Goal: Task Accomplishment & Management: Manage account settings

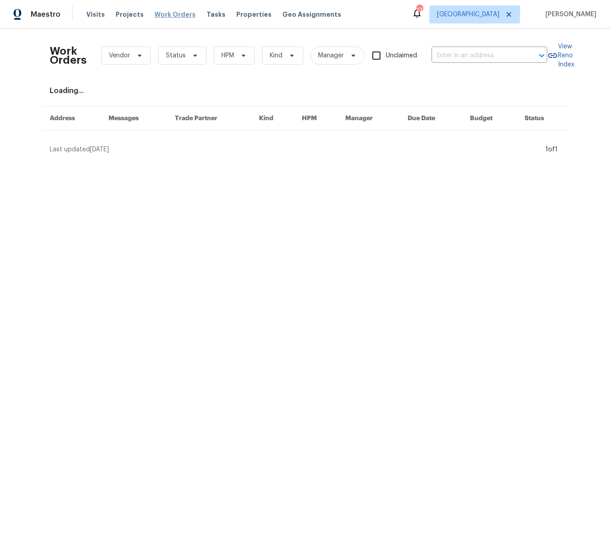
click at [178, 13] on span "Work Orders" at bounding box center [175, 14] width 41 height 9
click at [173, 14] on span "Work Orders" at bounding box center [175, 14] width 41 height 9
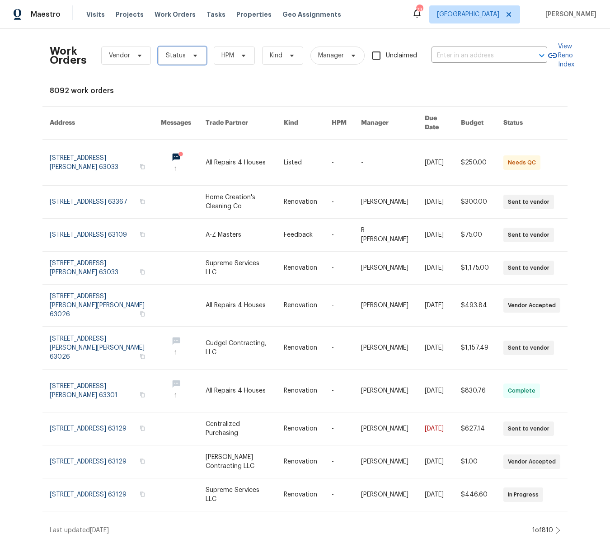
click at [192, 55] on icon at bounding box center [195, 55] width 7 height 7
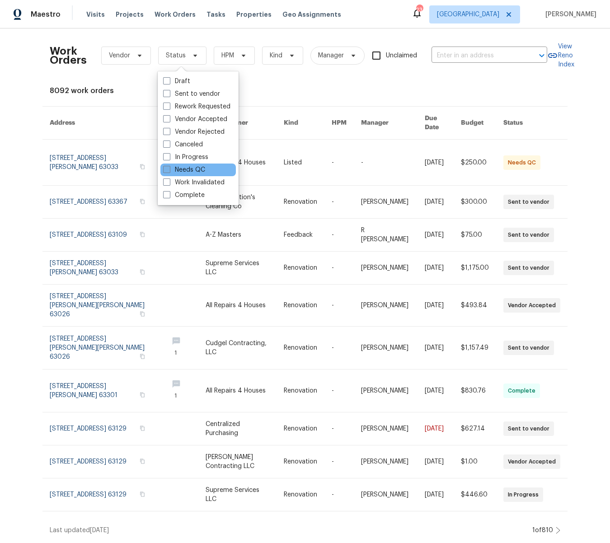
click at [165, 171] on span at bounding box center [166, 169] width 7 height 7
click at [165, 171] on input "Needs QC" at bounding box center [166, 168] width 6 height 6
checkbox input "true"
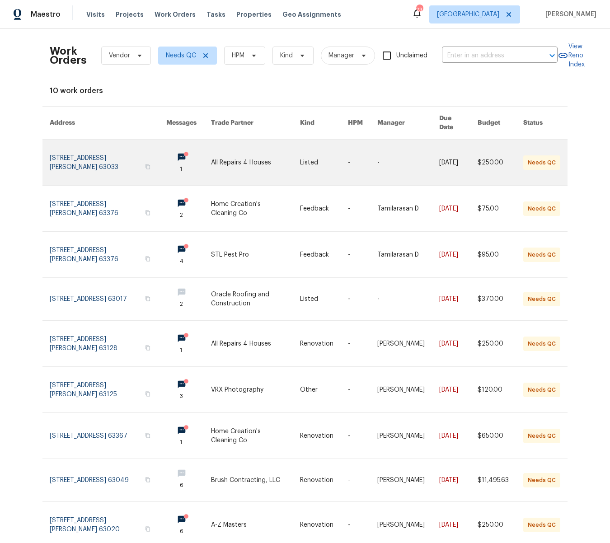
click at [245, 151] on link at bounding box center [255, 163] width 89 height 46
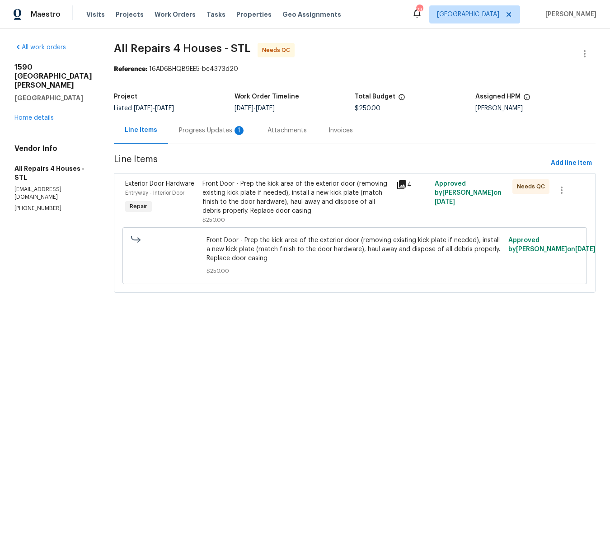
click at [276, 185] on div "Front Door - Prep the kick area of the exterior door (removing existing kick pl…" at bounding box center [296, 197] width 188 height 36
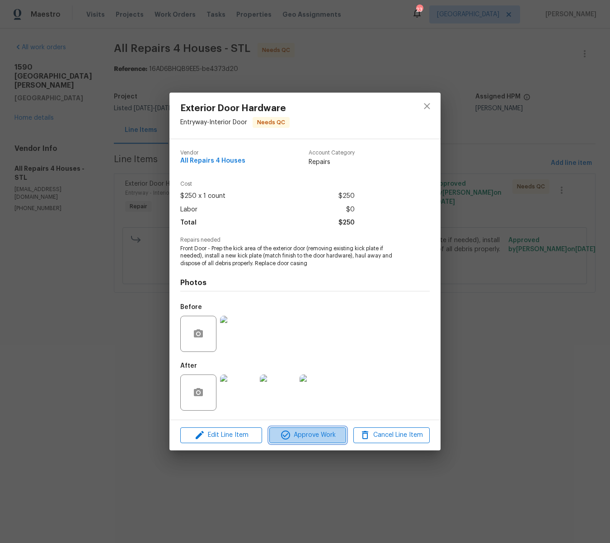
click at [325, 438] on span "Approve Work" at bounding box center [307, 435] width 71 height 11
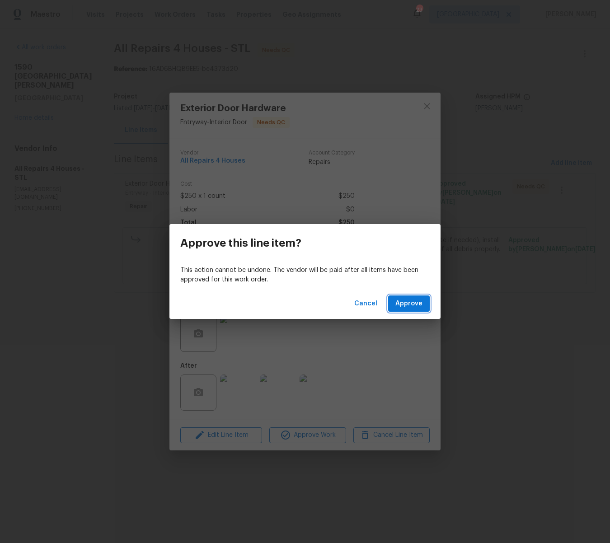
click at [407, 308] on span "Approve" at bounding box center [408, 303] width 27 height 11
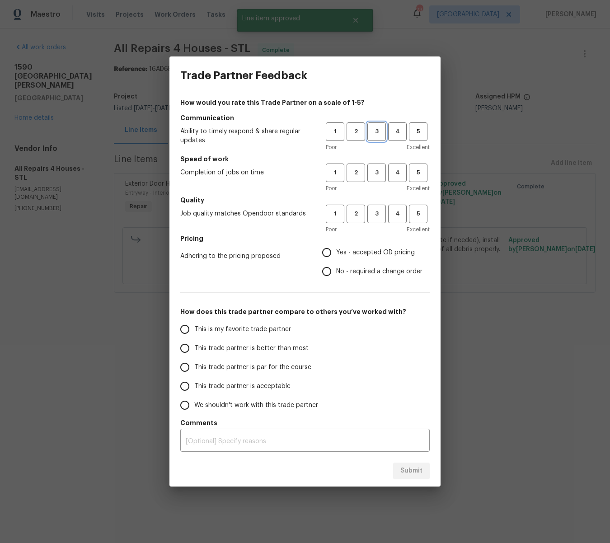
click at [383, 129] on span "3" at bounding box center [376, 132] width 17 height 10
click at [379, 170] on span "3" at bounding box center [376, 173] width 17 height 10
click at [376, 212] on span "3" at bounding box center [376, 214] width 17 height 10
click at [324, 250] on input "Yes - accepted OD pricing" at bounding box center [326, 252] width 19 height 19
radio input "true"
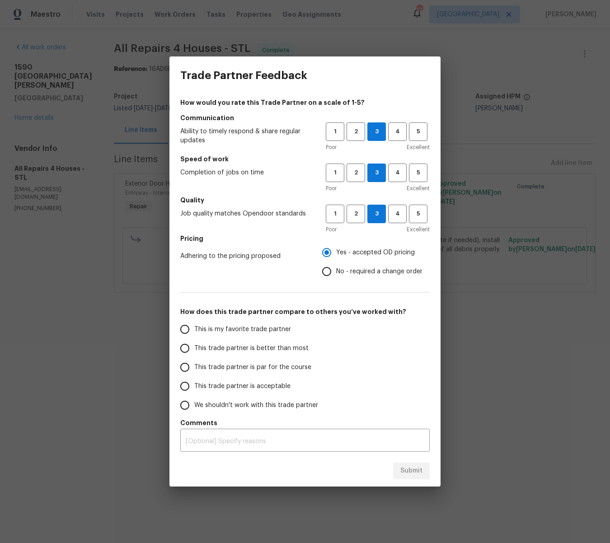
click at [183, 350] on input "This trade partner is better than most" at bounding box center [184, 348] width 19 height 19
click at [413, 465] on button "Submit" at bounding box center [411, 471] width 37 height 17
radio input "true"
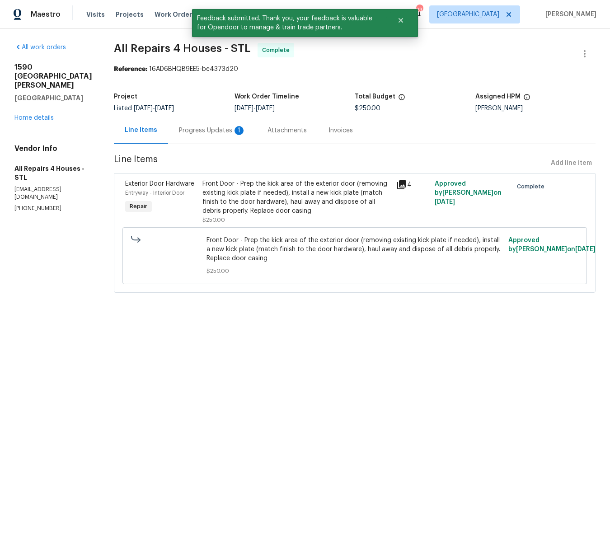
click at [153, 9] on div "Visits Projects Work Orders Tasks Properties Geo Assignments" at bounding box center [219, 14] width 266 height 18
click at [155, 14] on span "Work Orders" at bounding box center [175, 14] width 41 height 9
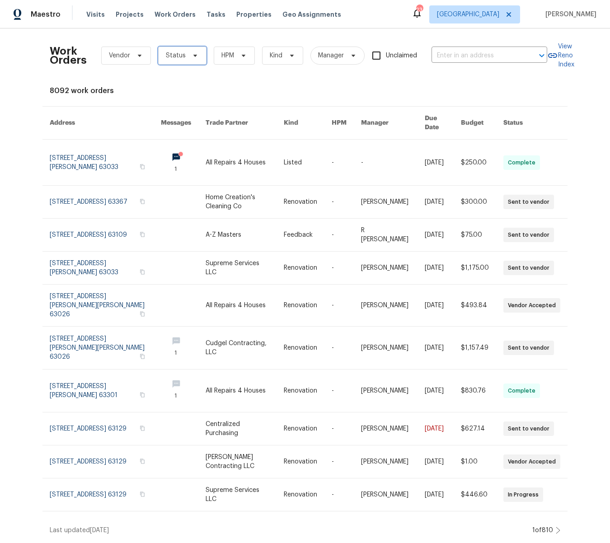
click at [192, 54] on icon at bounding box center [195, 55] width 7 height 7
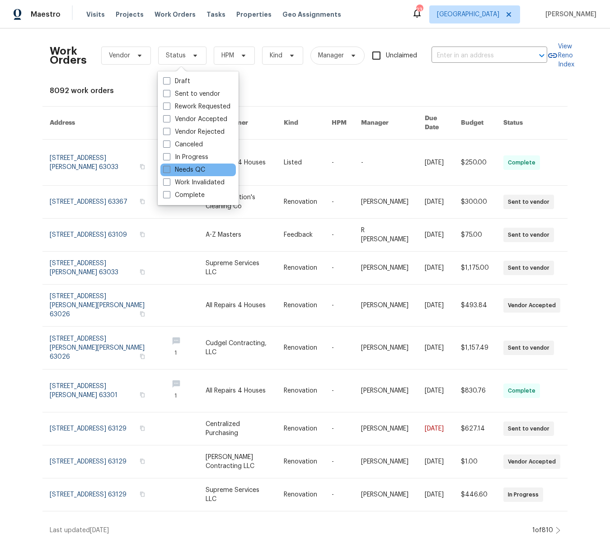
click at [168, 168] on span at bounding box center [166, 169] width 7 height 7
click at [168, 168] on input "Needs QC" at bounding box center [166, 168] width 6 height 6
checkbox input "true"
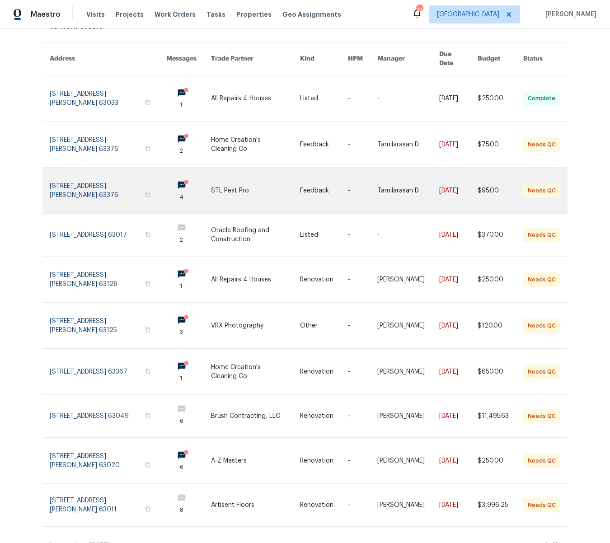
scroll to position [67, 0]
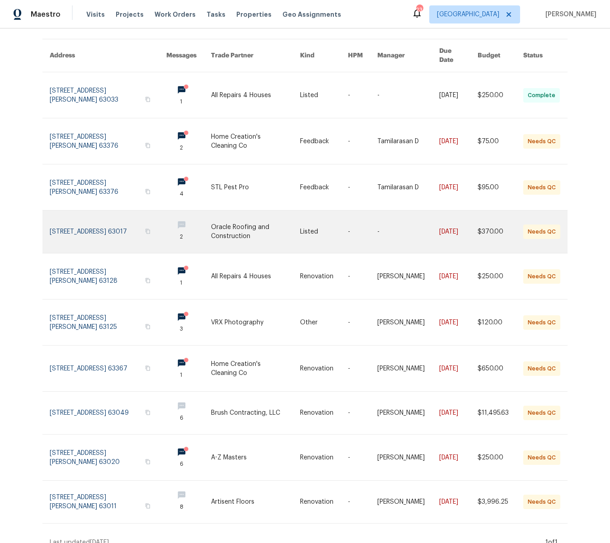
click at [247, 220] on link at bounding box center [255, 232] width 89 height 42
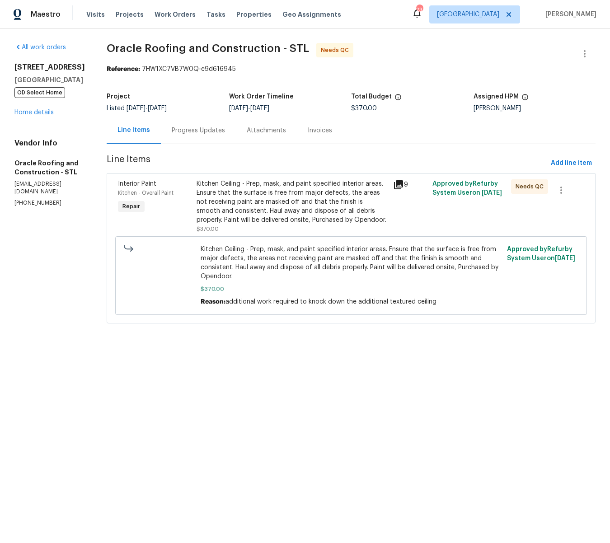
click at [278, 193] on div "Kitchen Ceiling - Prep, mask, and paint specified interior areas. Ensure that t…" at bounding box center [292, 201] width 191 height 45
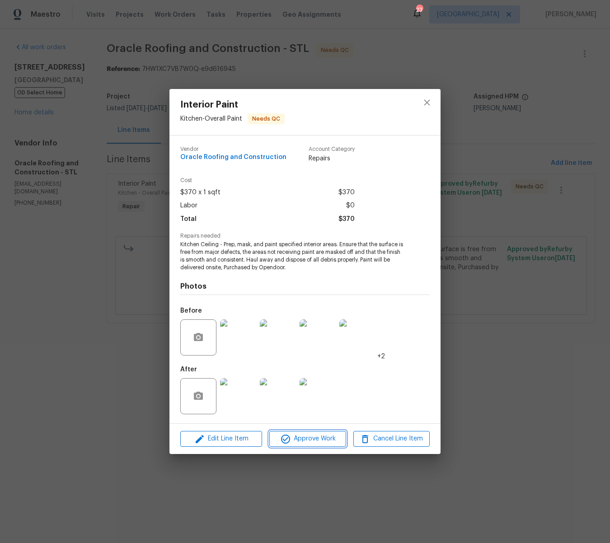
click at [327, 437] on span "Approve Work" at bounding box center [307, 438] width 71 height 11
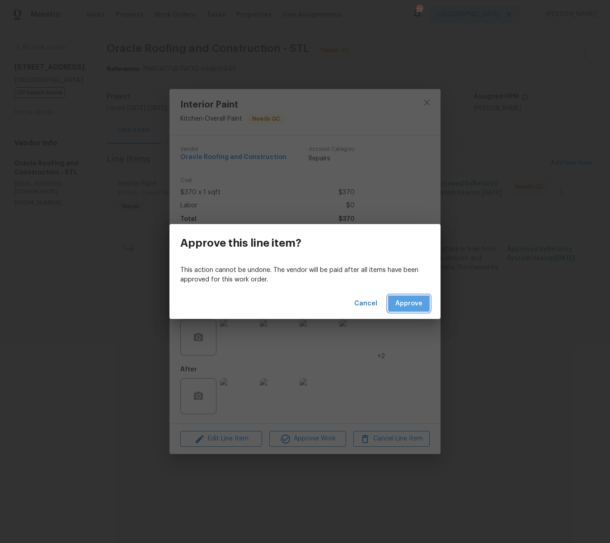
click at [408, 302] on span "Approve" at bounding box center [408, 303] width 27 height 11
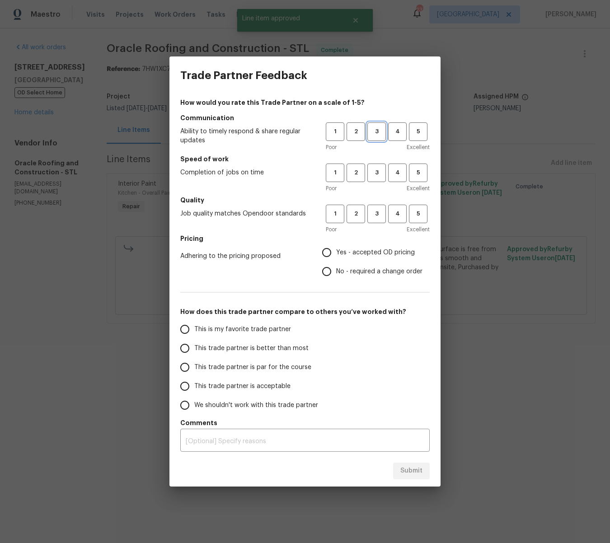
click at [373, 137] on button "3" at bounding box center [376, 131] width 19 height 19
click at [370, 170] on span "3" at bounding box center [376, 173] width 17 height 10
click at [379, 209] on span "3" at bounding box center [376, 214] width 17 height 10
click at [329, 255] on input "Yes - accepted OD pricing" at bounding box center [326, 252] width 19 height 19
radio input "true"
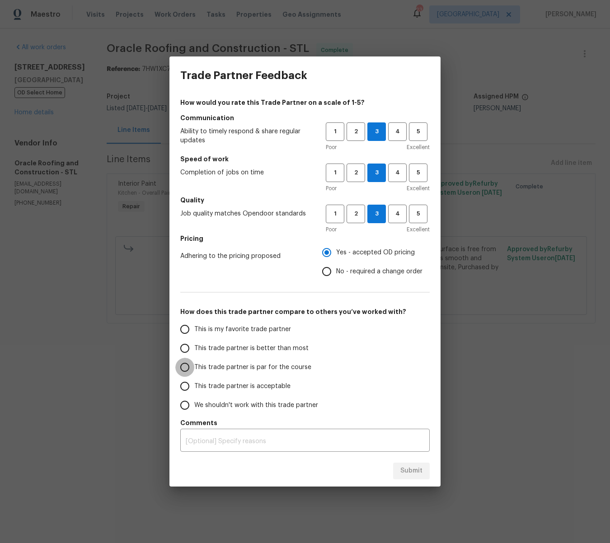
click at [183, 365] on input "This trade partner is par for the course" at bounding box center [184, 367] width 19 height 19
drag, startPoint x: 417, startPoint y: 467, endPoint x: 403, endPoint y: 456, distance: 17.6
click at [417, 467] on span "Submit" at bounding box center [411, 470] width 22 height 11
radio input "true"
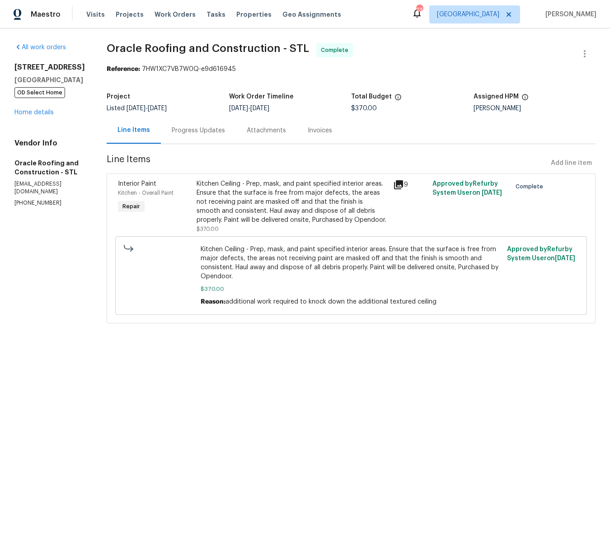
radio input "false"
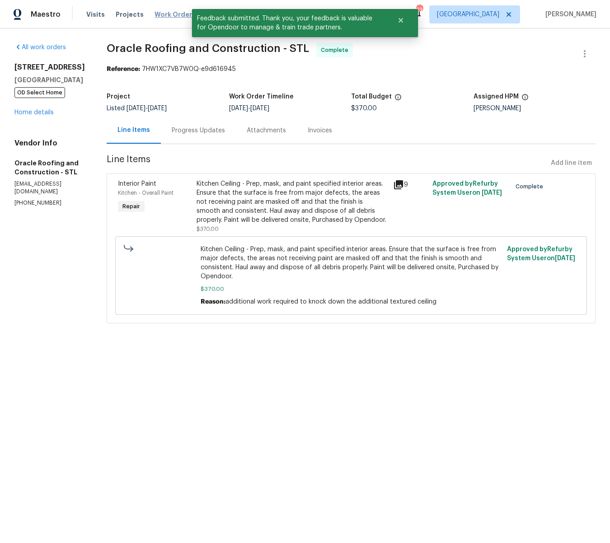
click at [176, 13] on span "Work Orders" at bounding box center [175, 14] width 41 height 9
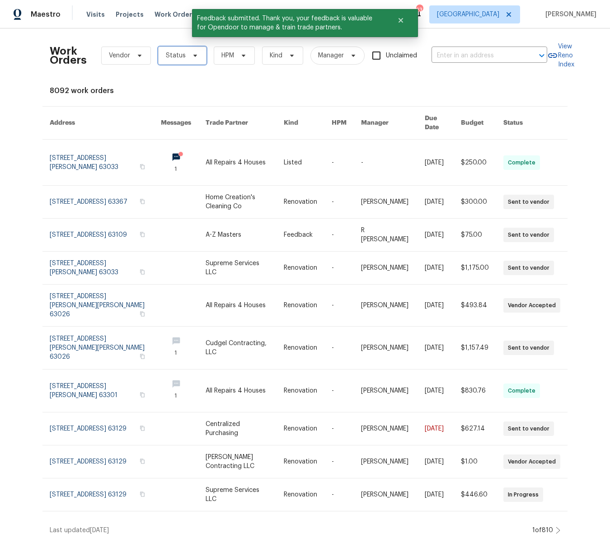
click at [195, 52] on icon at bounding box center [195, 55] width 7 height 7
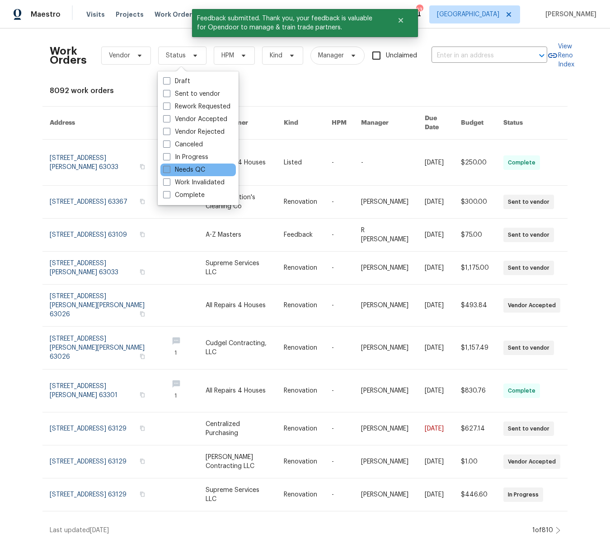
click at [166, 171] on span at bounding box center [166, 169] width 7 height 7
click at [166, 171] on input "Needs QC" at bounding box center [166, 168] width 6 height 6
checkbox input "true"
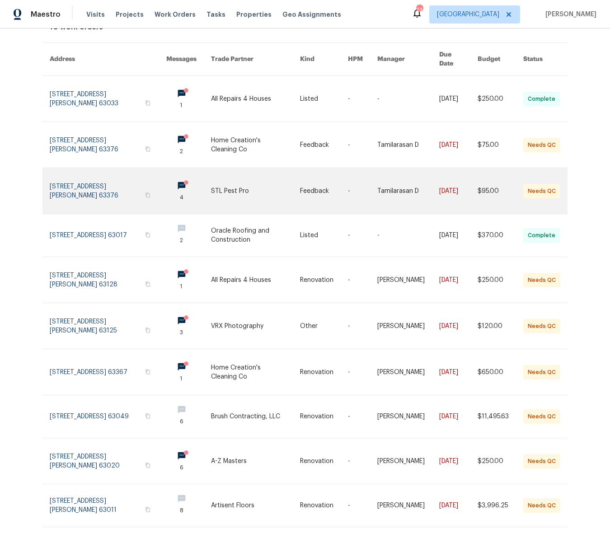
scroll to position [67, 0]
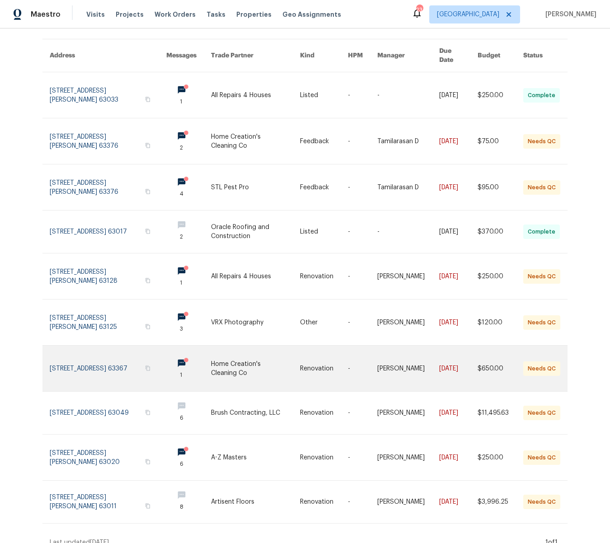
click at [235, 353] on link at bounding box center [255, 369] width 89 height 46
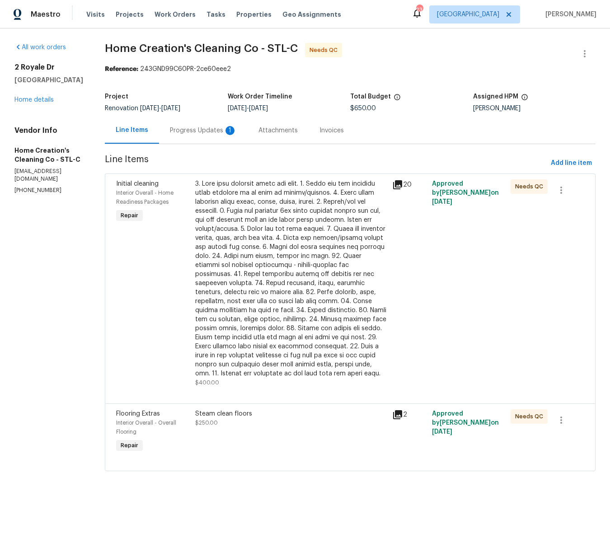
click at [322, 243] on div at bounding box center [291, 278] width 192 height 199
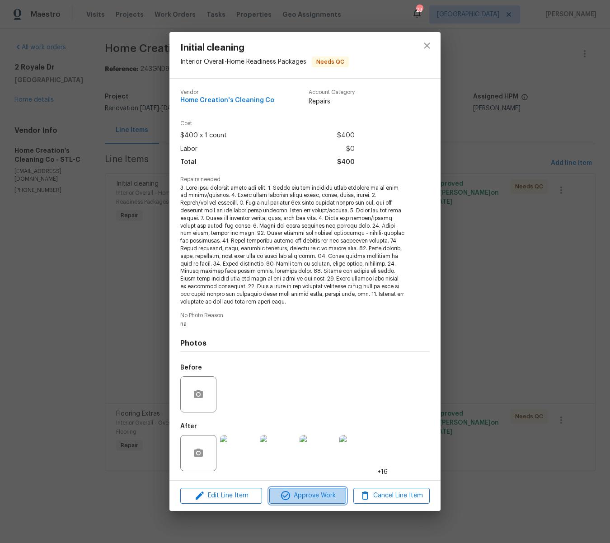
click at [325, 494] on span "Approve Work" at bounding box center [307, 495] width 71 height 11
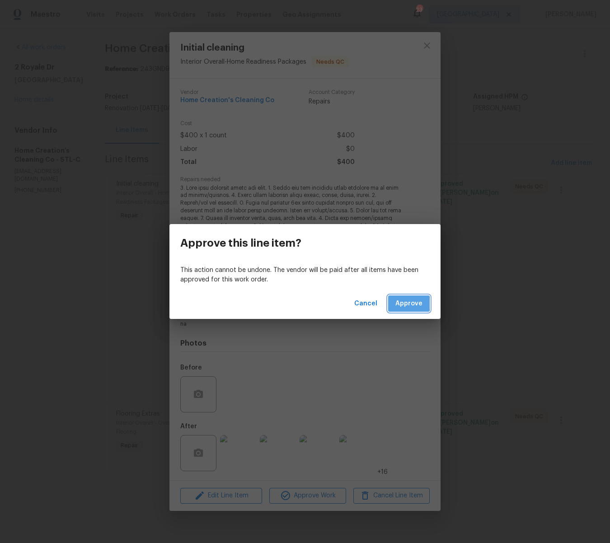
click at [402, 304] on span "Approve" at bounding box center [408, 303] width 27 height 11
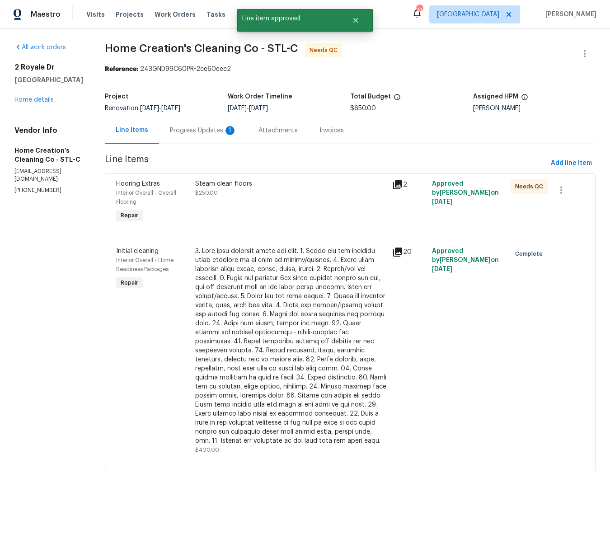
click at [294, 335] on div at bounding box center [291, 346] width 192 height 199
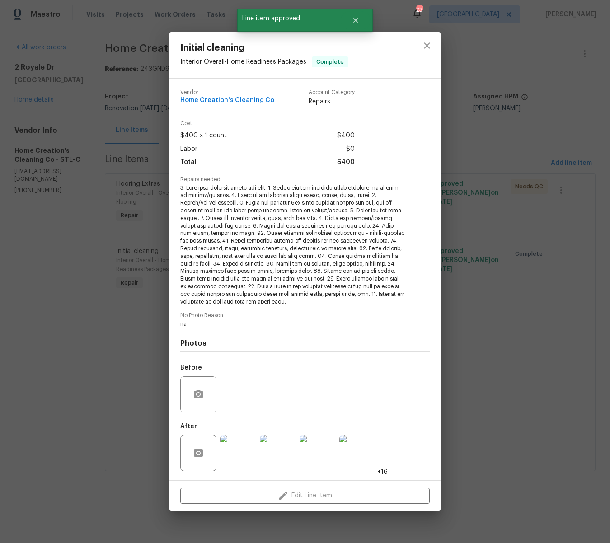
click at [504, 320] on div "Initial cleaning Interior Overall - Home Readiness Packages Complete Vendor Hom…" at bounding box center [305, 271] width 610 height 543
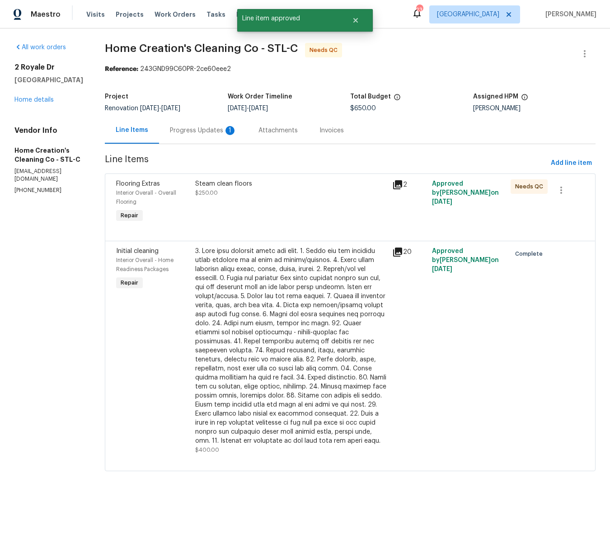
click at [207, 182] on div "Steam clean floors" at bounding box center [291, 183] width 192 height 9
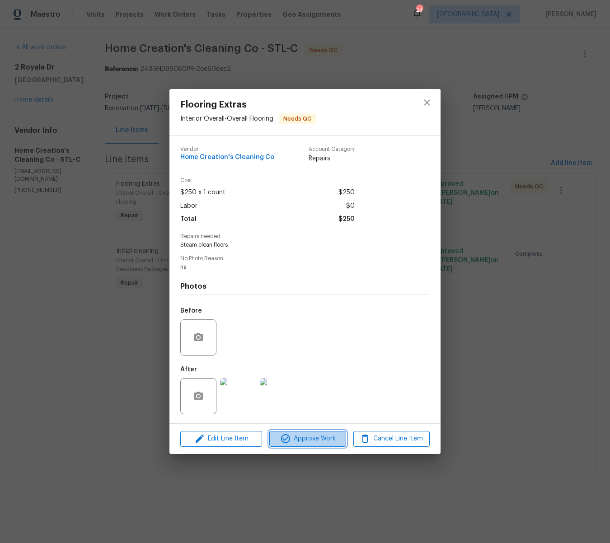
click at [332, 439] on span "Approve Work" at bounding box center [307, 438] width 71 height 11
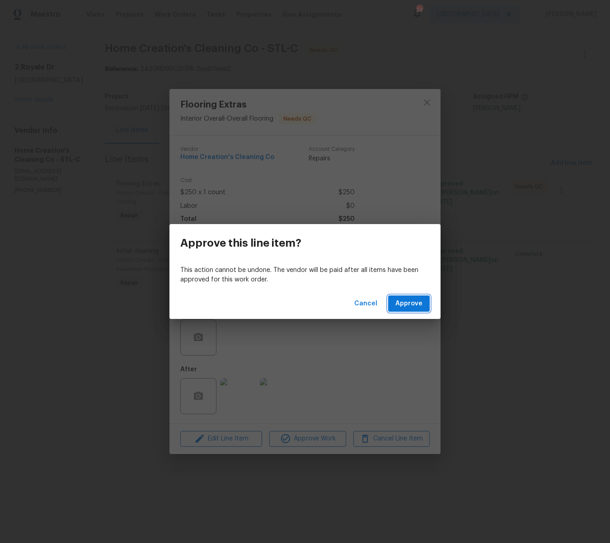
click at [408, 301] on span "Approve" at bounding box center [408, 303] width 27 height 11
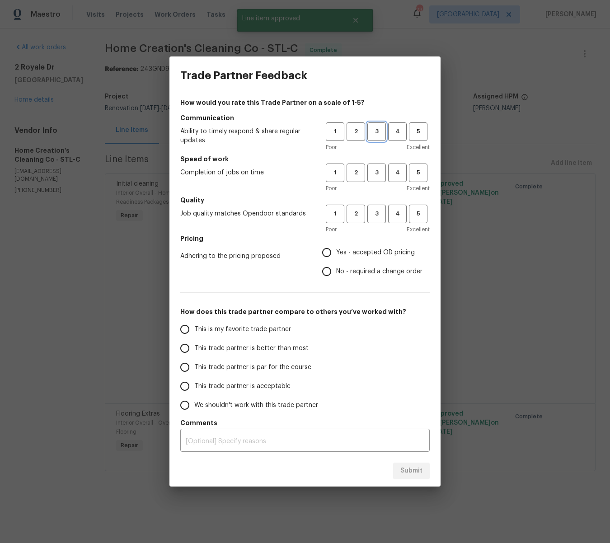
click at [379, 130] on span "3" at bounding box center [376, 132] width 17 height 10
click at [376, 170] on span "3" at bounding box center [376, 173] width 17 height 10
click at [381, 212] on span "3" at bounding box center [376, 214] width 17 height 10
click at [328, 255] on input "Yes - accepted OD pricing" at bounding box center [326, 252] width 19 height 19
radio input "true"
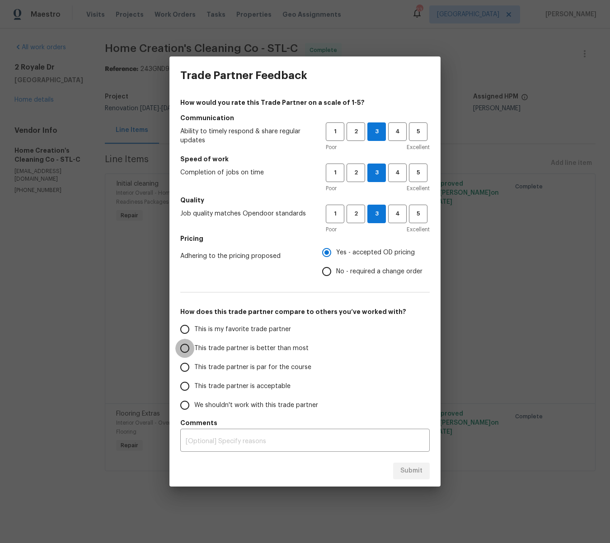
click at [187, 351] on input "This trade partner is better than most" at bounding box center [184, 348] width 19 height 19
drag, startPoint x: 415, startPoint y: 469, endPoint x: 407, endPoint y: 459, distance: 12.8
click at [415, 469] on span "Submit" at bounding box center [411, 470] width 22 height 11
radio input "true"
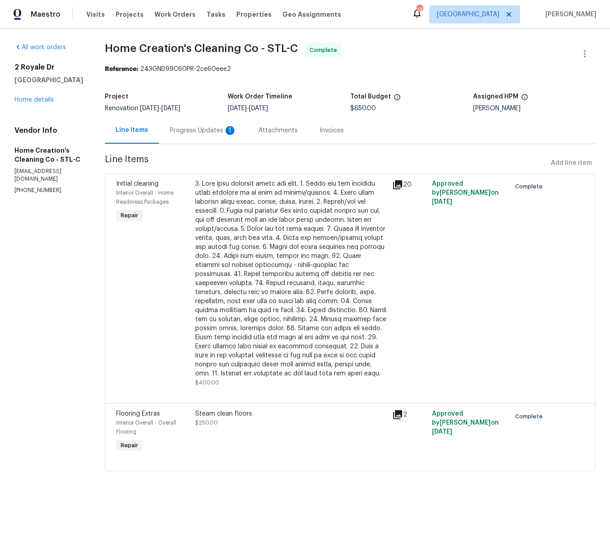
radio input "false"
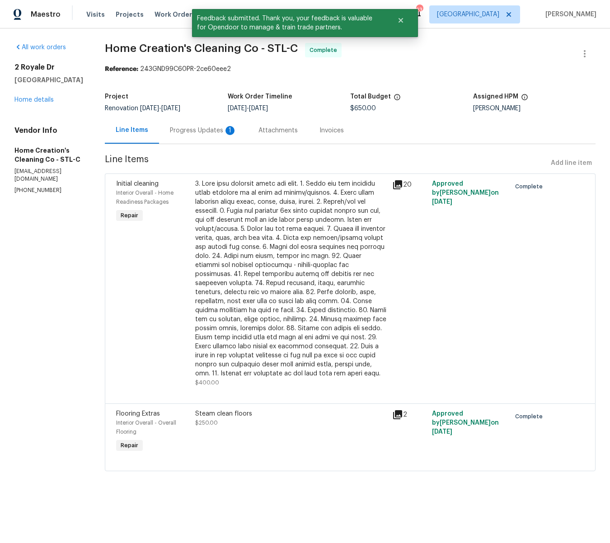
click at [183, 129] on div "Progress Updates 1" at bounding box center [203, 130] width 67 height 9
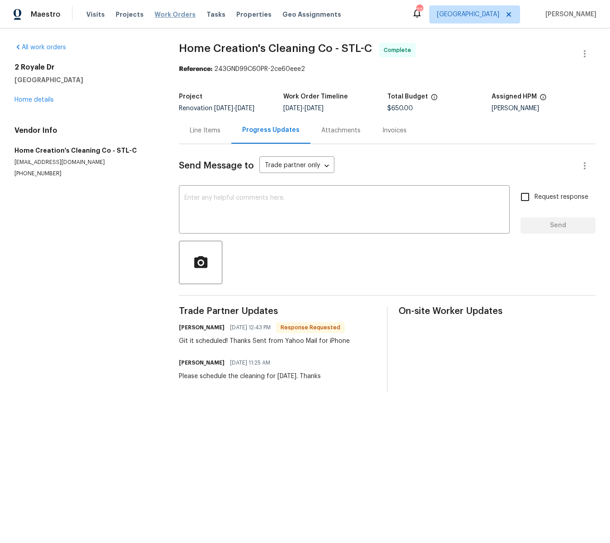
click at [166, 14] on span "Work Orders" at bounding box center [175, 14] width 41 height 9
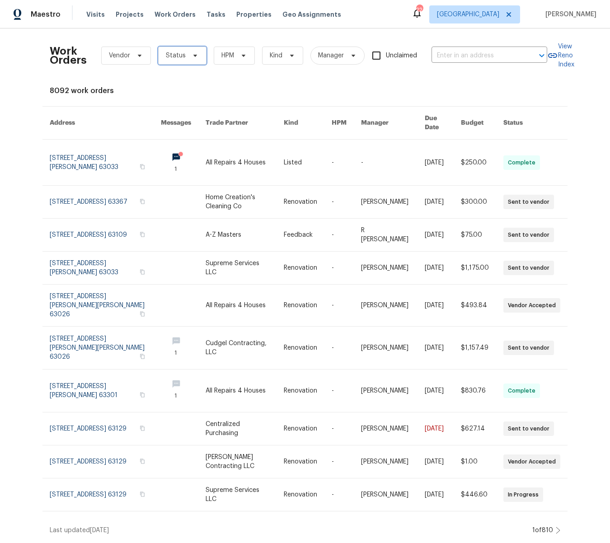
click at [194, 55] on icon at bounding box center [195, 56] width 4 height 2
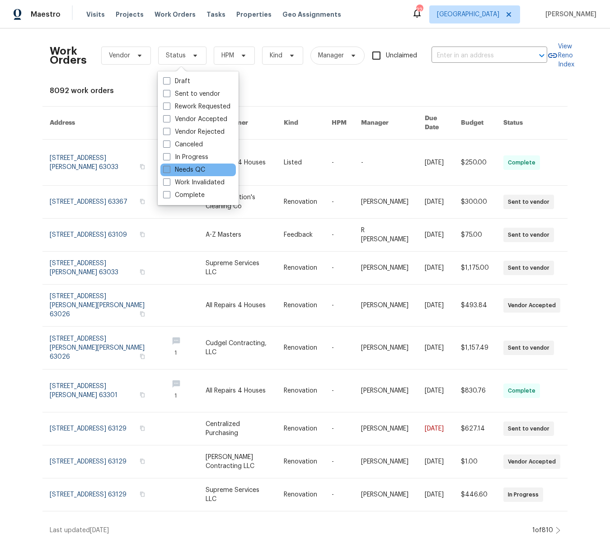
click at [165, 170] on span at bounding box center [166, 169] width 7 height 7
click at [165, 170] on input "Needs QC" at bounding box center [166, 168] width 6 height 6
checkbox input "true"
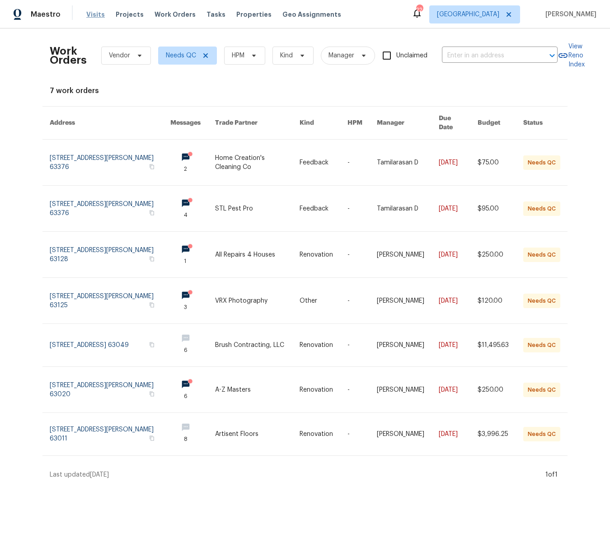
click at [97, 16] on span "Visits" at bounding box center [95, 14] width 19 height 9
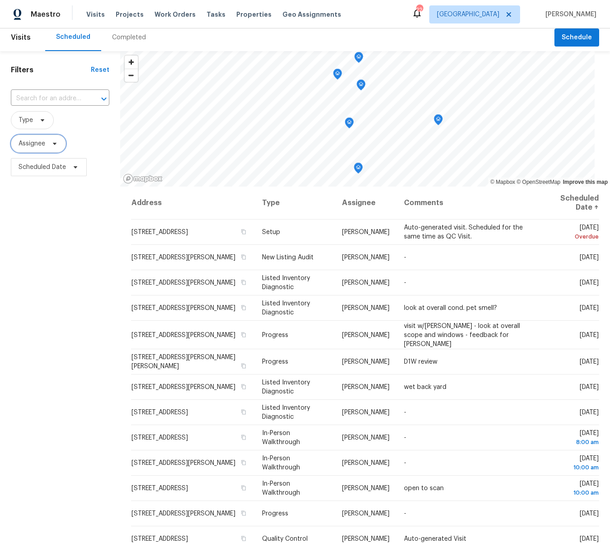
click at [48, 140] on span at bounding box center [53, 143] width 10 height 7
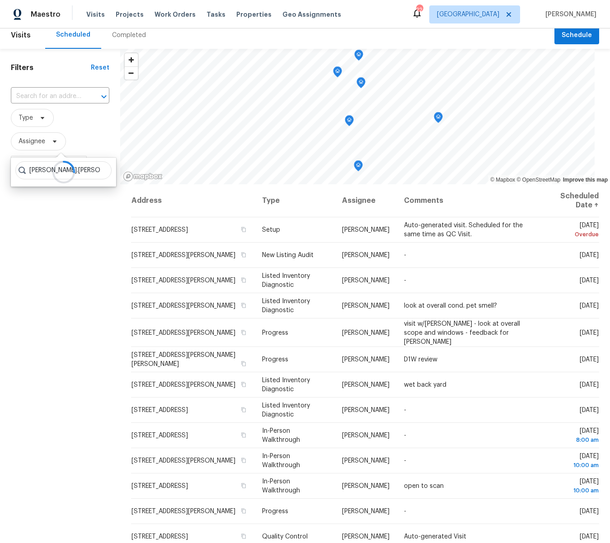
type input "brad.baum"
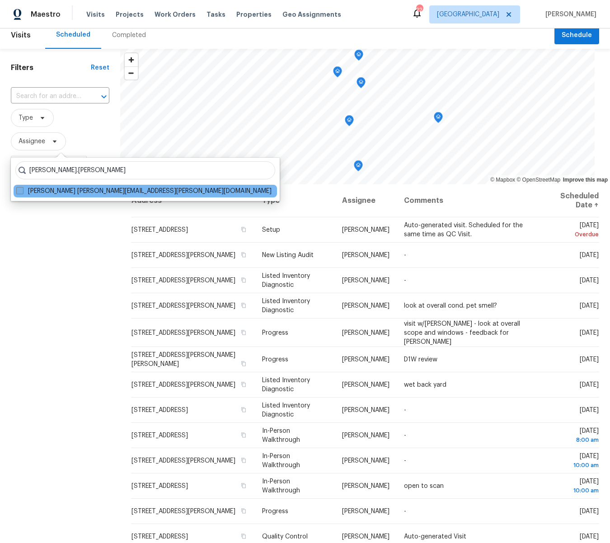
click at [19, 192] on span at bounding box center [19, 190] width 7 height 7
click at [19, 192] on input "Brad Baum brad.baum@opendoor.com" at bounding box center [19, 190] width 6 height 6
checkbox input "true"
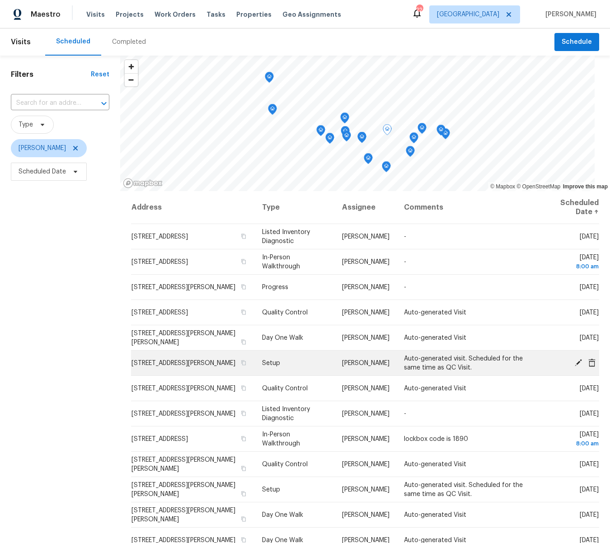
click at [594, 362] on icon at bounding box center [591, 362] width 7 height 8
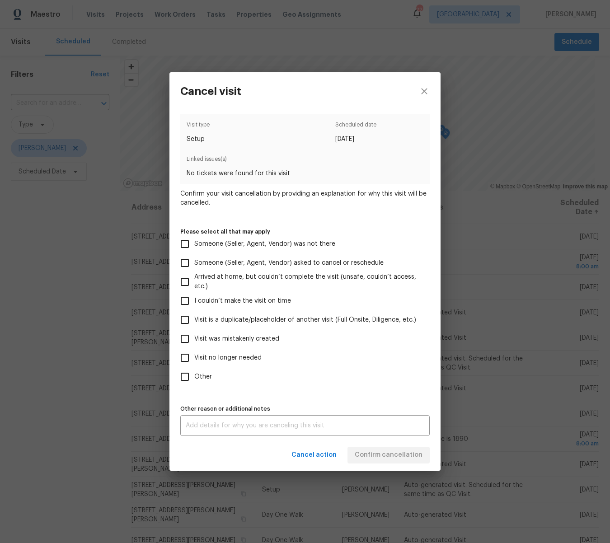
click at [183, 339] on input "Visit was mistakenly created" at bounding box center [184, 338] width 19 height 19
checkbox input "true"
click at [369, 454] on span "Confirm cancellation" at bounding box center [389, 455] width 68 height 11
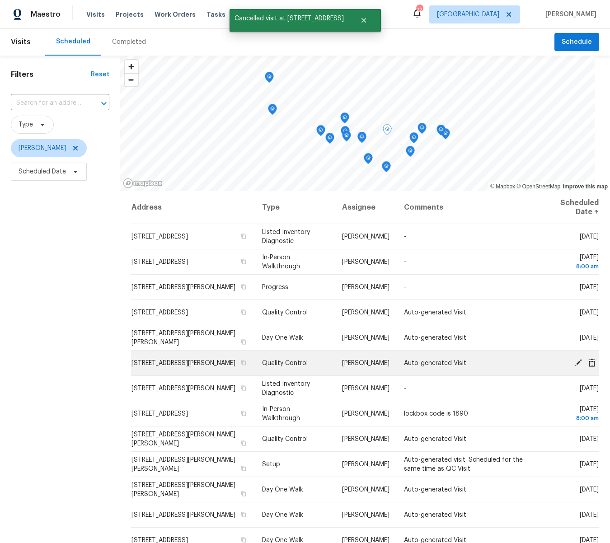
click at [589, 362] on icon at bounding box center [591, 362] width 7 height 8
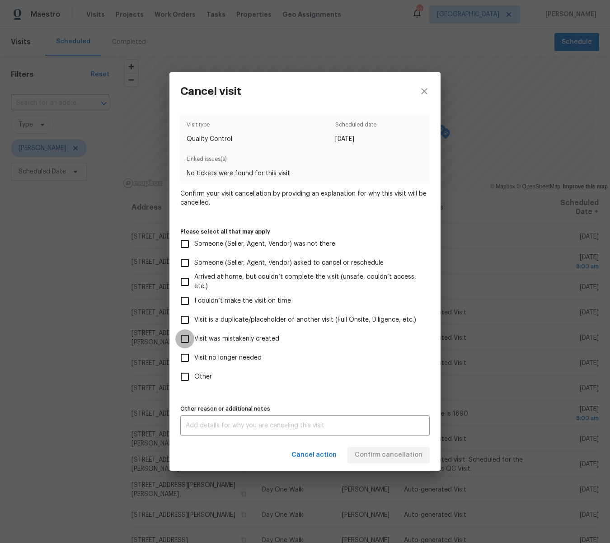
click at [186, 336] on input "Visit was mistakenly created" at bounding box center [184, 338] width 19 height 19
checkbox input "true"
click at [382, 453] on span "Confirm cancellation" at bounding box center [389, 455] width 68 height 11
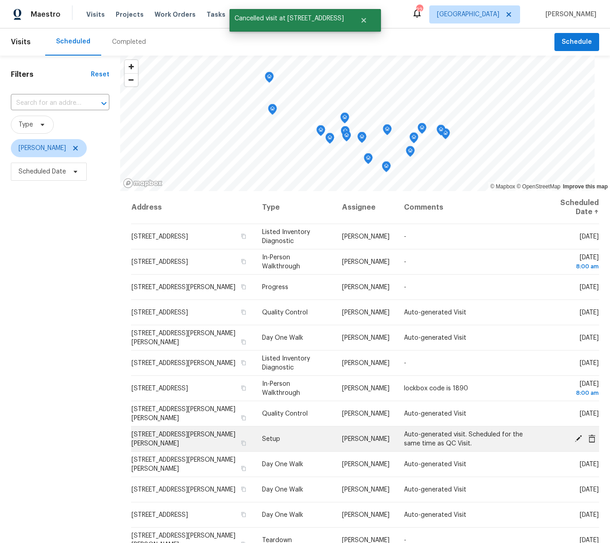
scroll to position [4, 0]
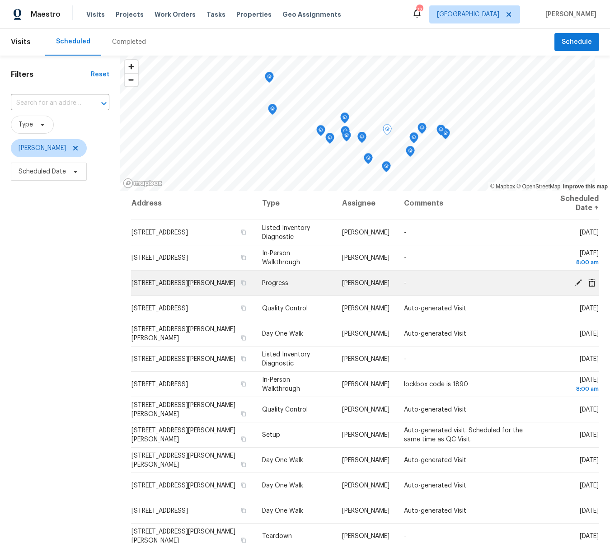
click at [589, 282] on icon at bounding box center [591, 282] width 7 height 8
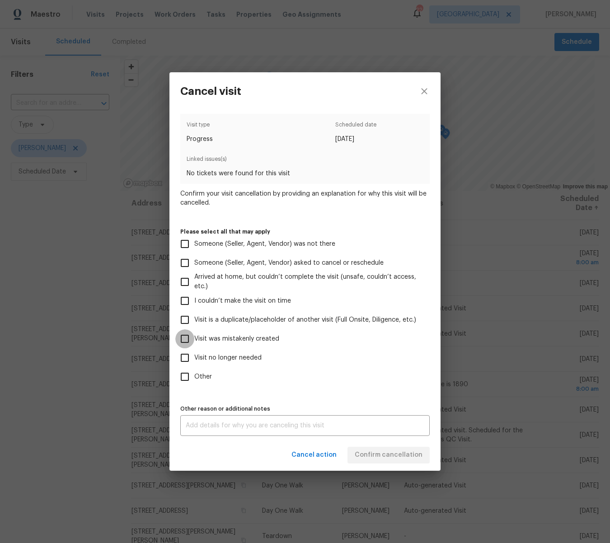
click at [182, 338] on input "Visit was mistakenly created" at bounding box center [184, 338] width 19 height 19
checkbox input "true"
click at [384, 451] on span "Confirm cancellation" at bounding box center [389, 455] width 68 height 11
